Goal: Information Seeking & Learning: Learn about a topic

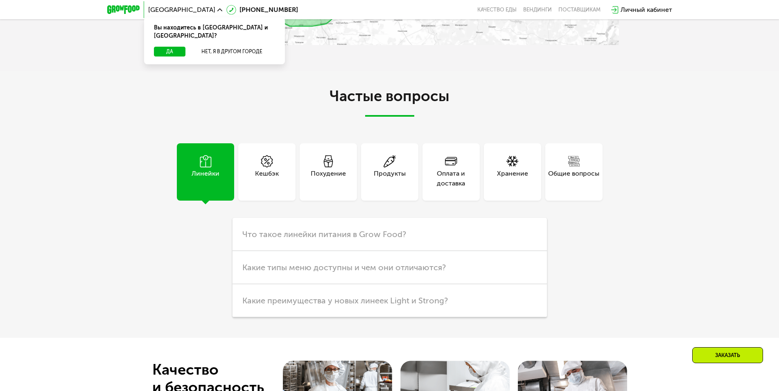
scroll to position [2319, 0]
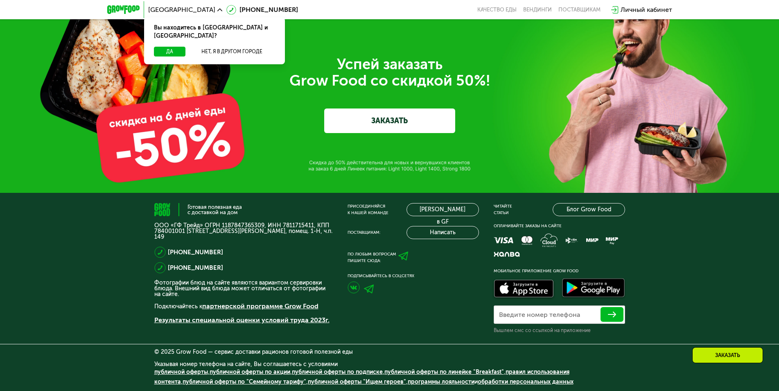
click at [275, 304] on link "партнерской программе Grow Food" at bounding box center [260, 306] width 116 height 8
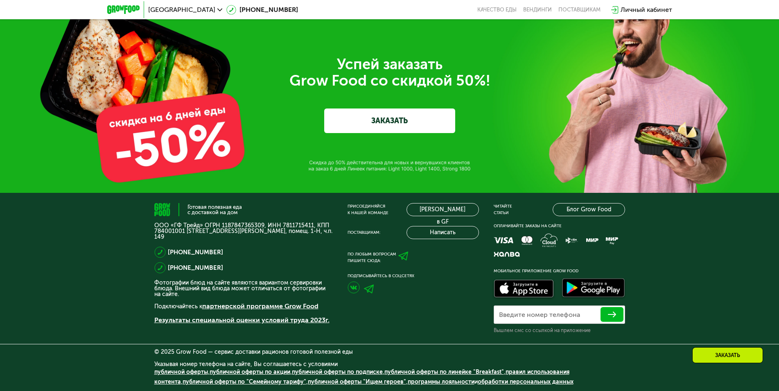
scroll to position [2197, 0]
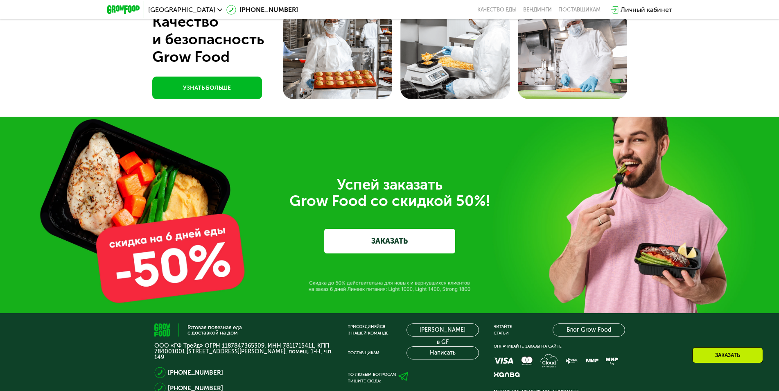
click at [276, 305] on div "Успей заказать  Grow Food со скидкой 50%! ЗАКАЗАТЬ" at bounding box center [389, 215] width 779 height 196
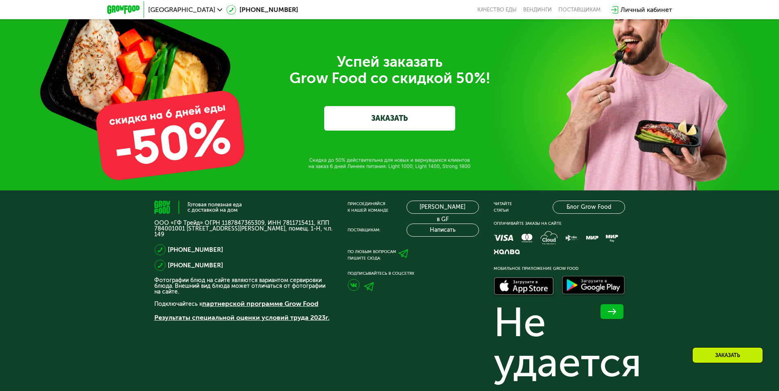
scroll to position [2858, 0]
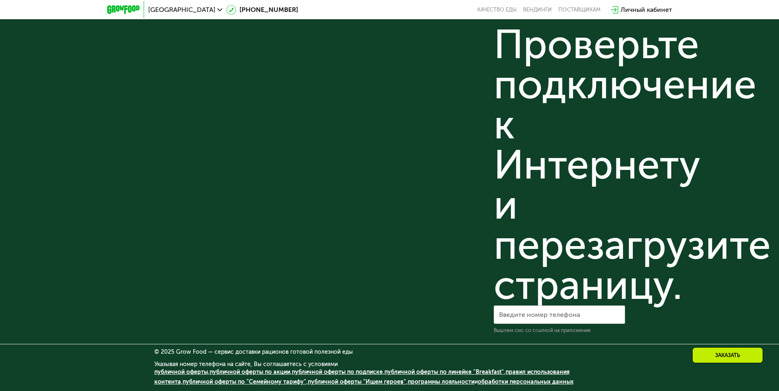
click at [558, 370] on link "правил использования контента" at bounding box center [361, 376] width 415 height 17
click at [329, 384] on link "публичной оферты "Ищем героев"" at bounding box center [357, 381] width 98 height 7
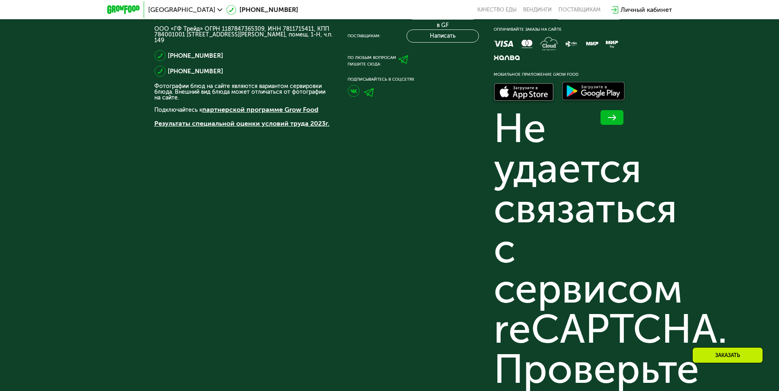
click at [270, 101] on p "Фотографии блюд на сайте являются вариантом сервировки блюда. Внешний вид блюда…" at bounding box center [243, 91] width 178 height 17
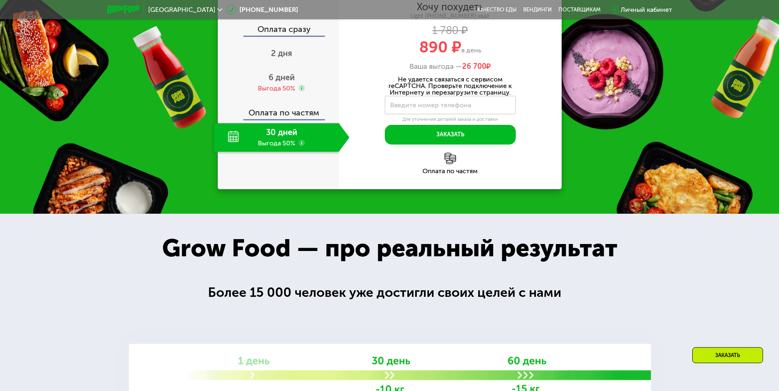
scroll to position [0, 0]
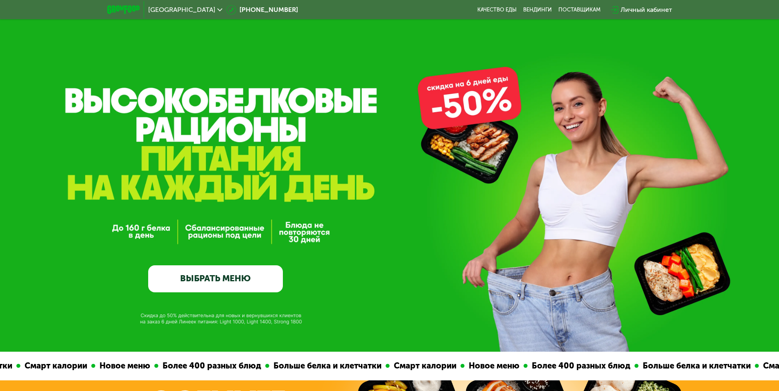
click at [232, 281] on link "ВЫБРАТЬ МЕНЮ" at bounding box center [215, 278] width 135 height 27
